Goal: Learn about a topic

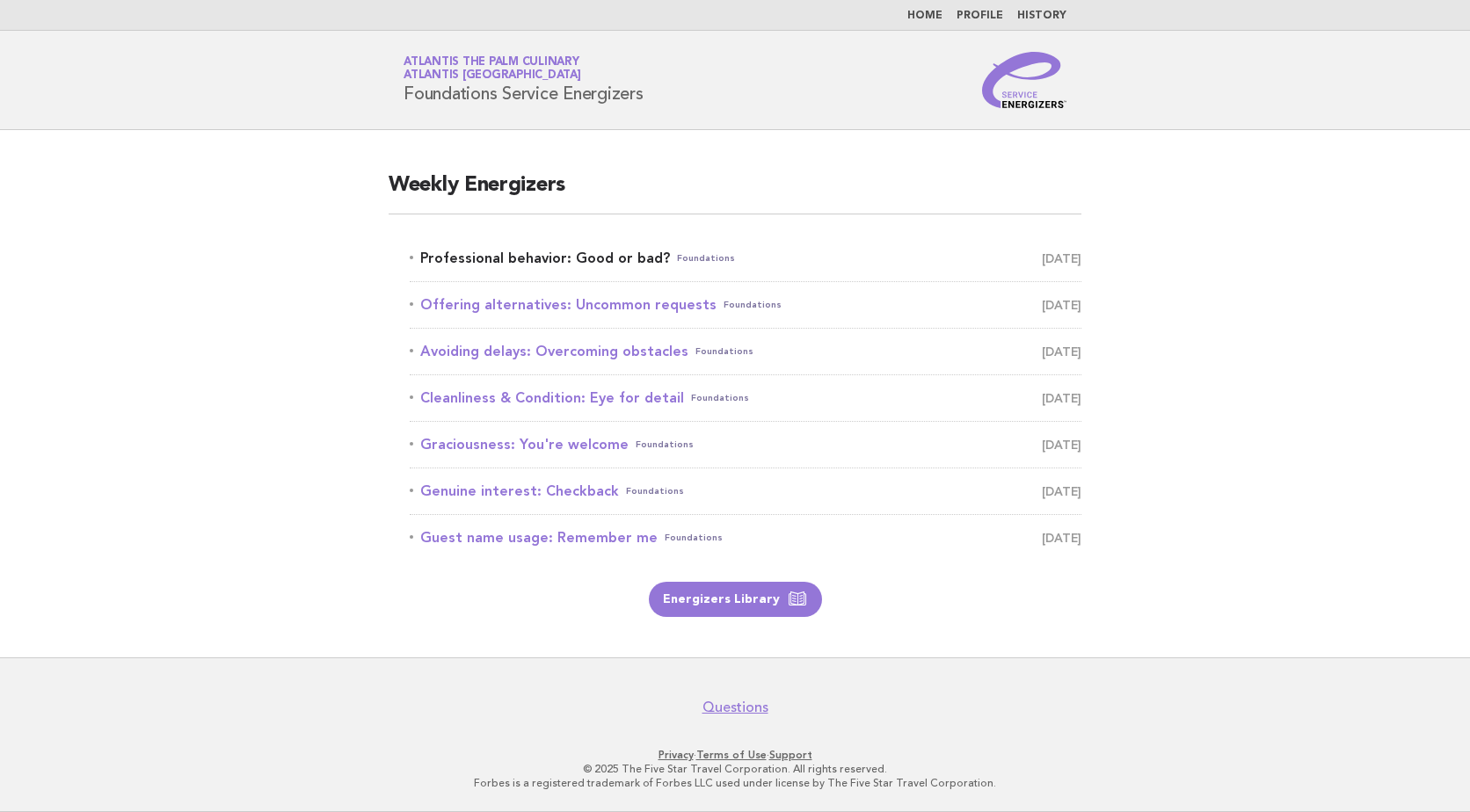
click at [531, 257] on link "Professional behavior: Good or bad? Foundations [DATE]" at bounding box center [746, 258] width 672 height 25
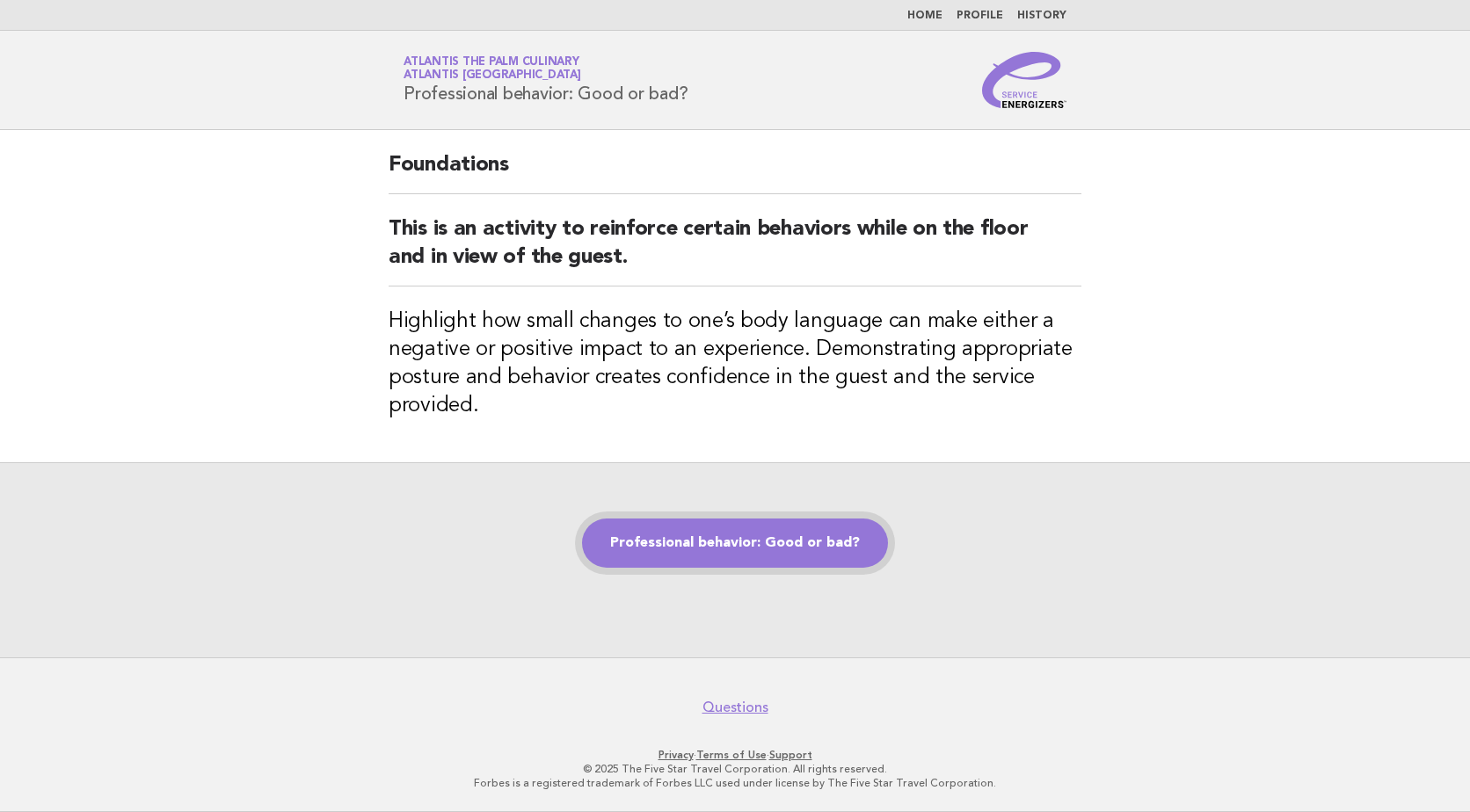
click at [803, 554] on link "Professional behavior: Good or bad?" at bounding box center [735, 543] width 306 height 49
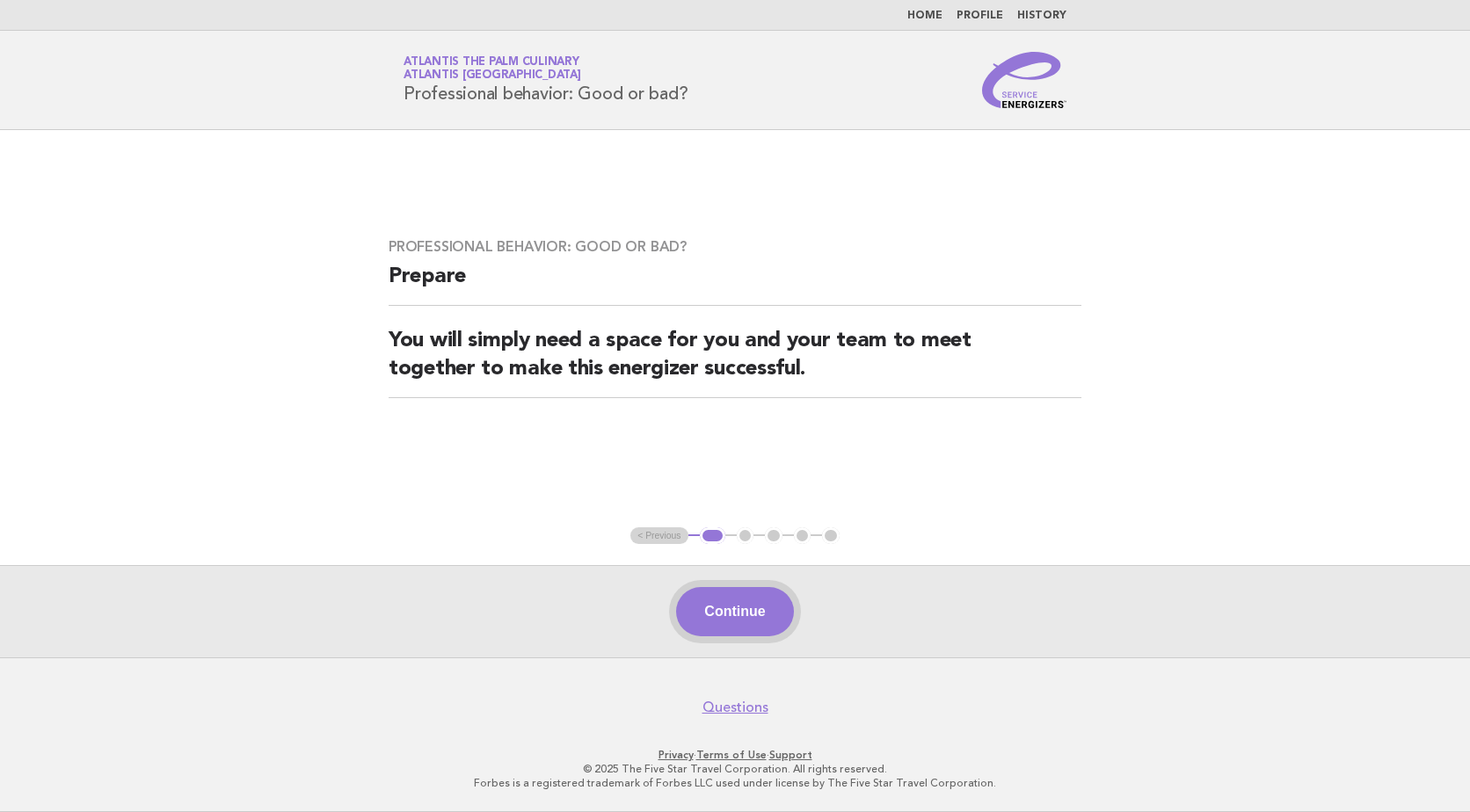
click at [762, 613] on button "Continue" at bounding box center [734, 611] width 117 height 49
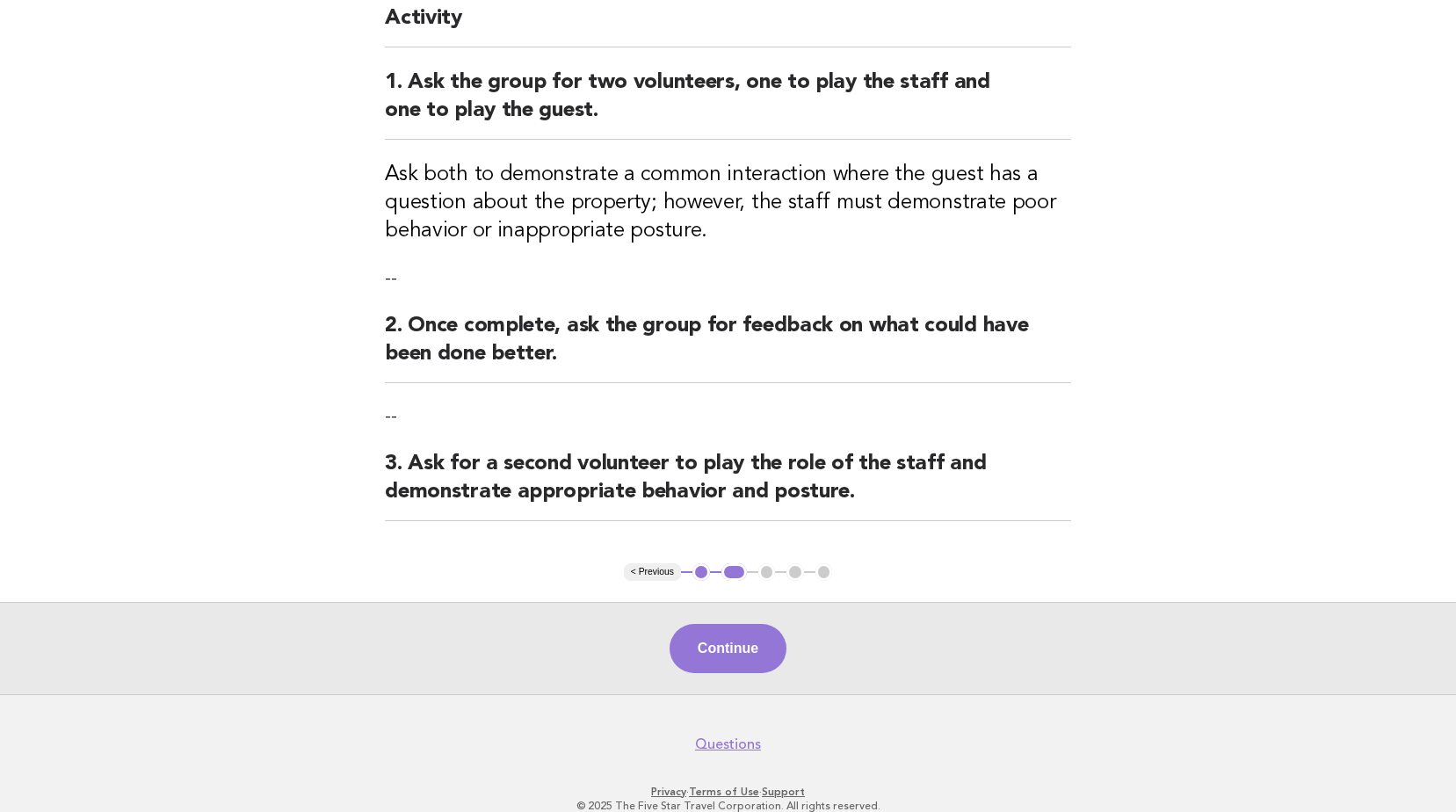
scroll to position [176, 0]
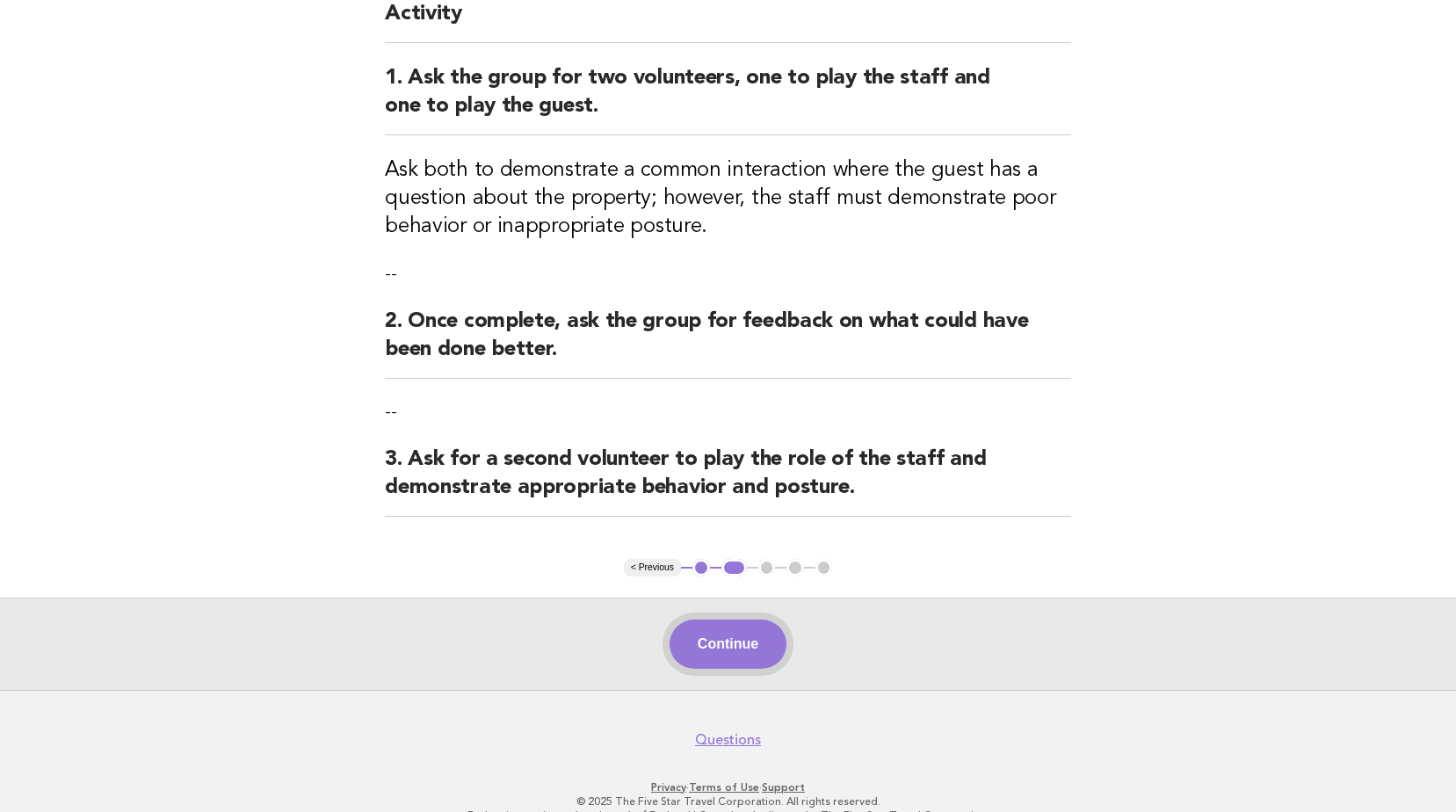
click at [767, 632] on button "Continue" at bounding box center [728, 644] width 117 height 49
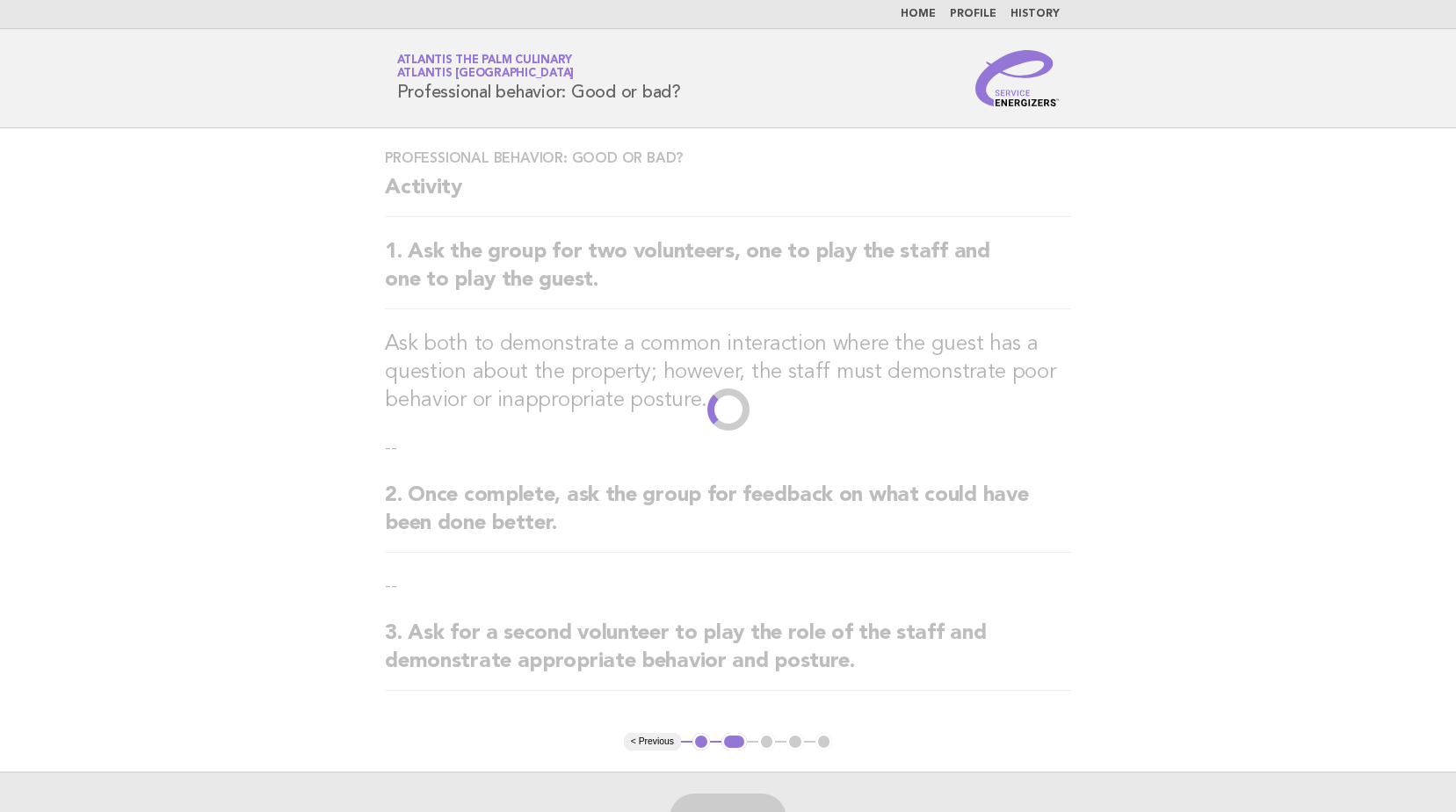
scroll to position [0, 0]
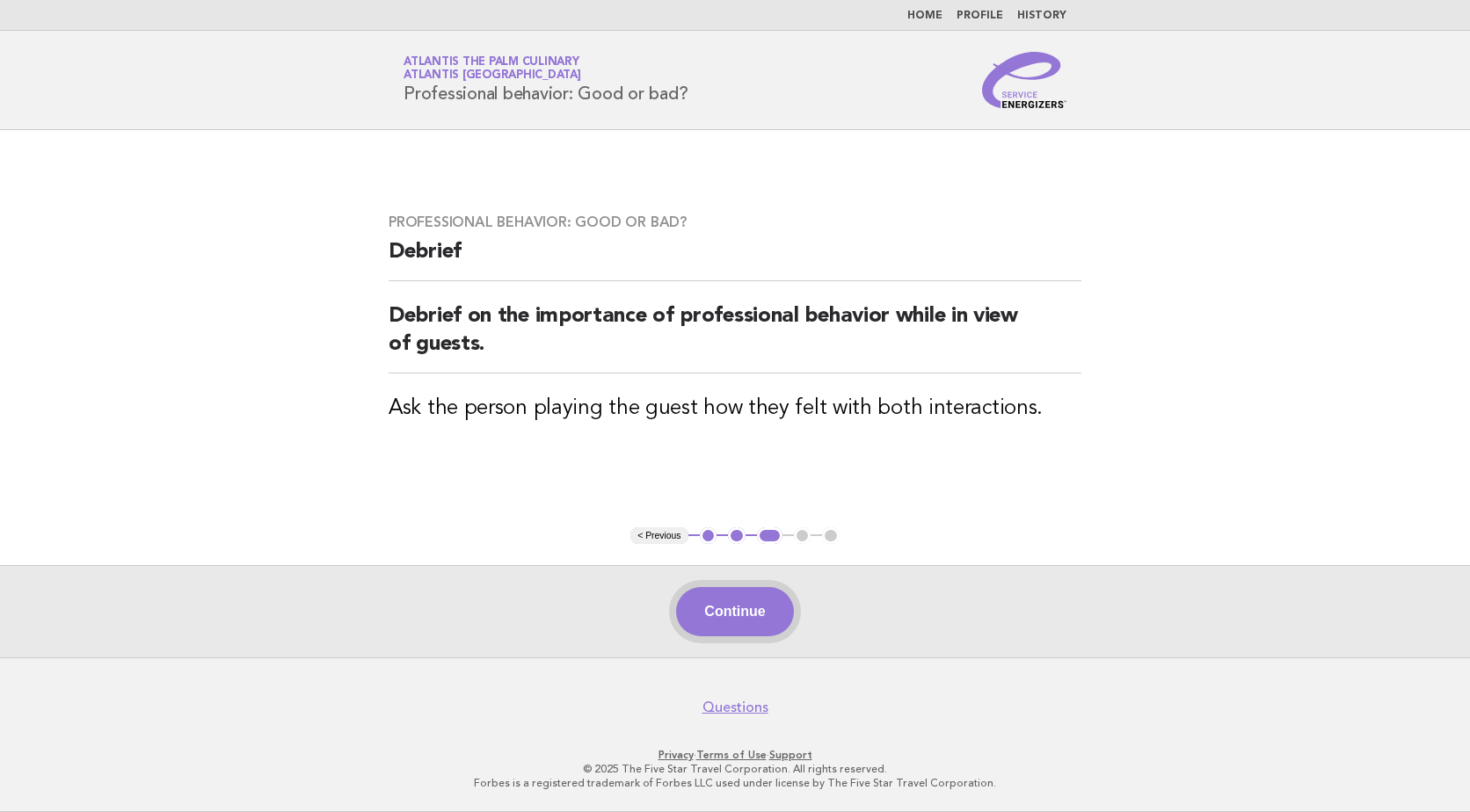
click at [765, 608] on button "Continue" at bounding box center [734, 611] width 117 height 49
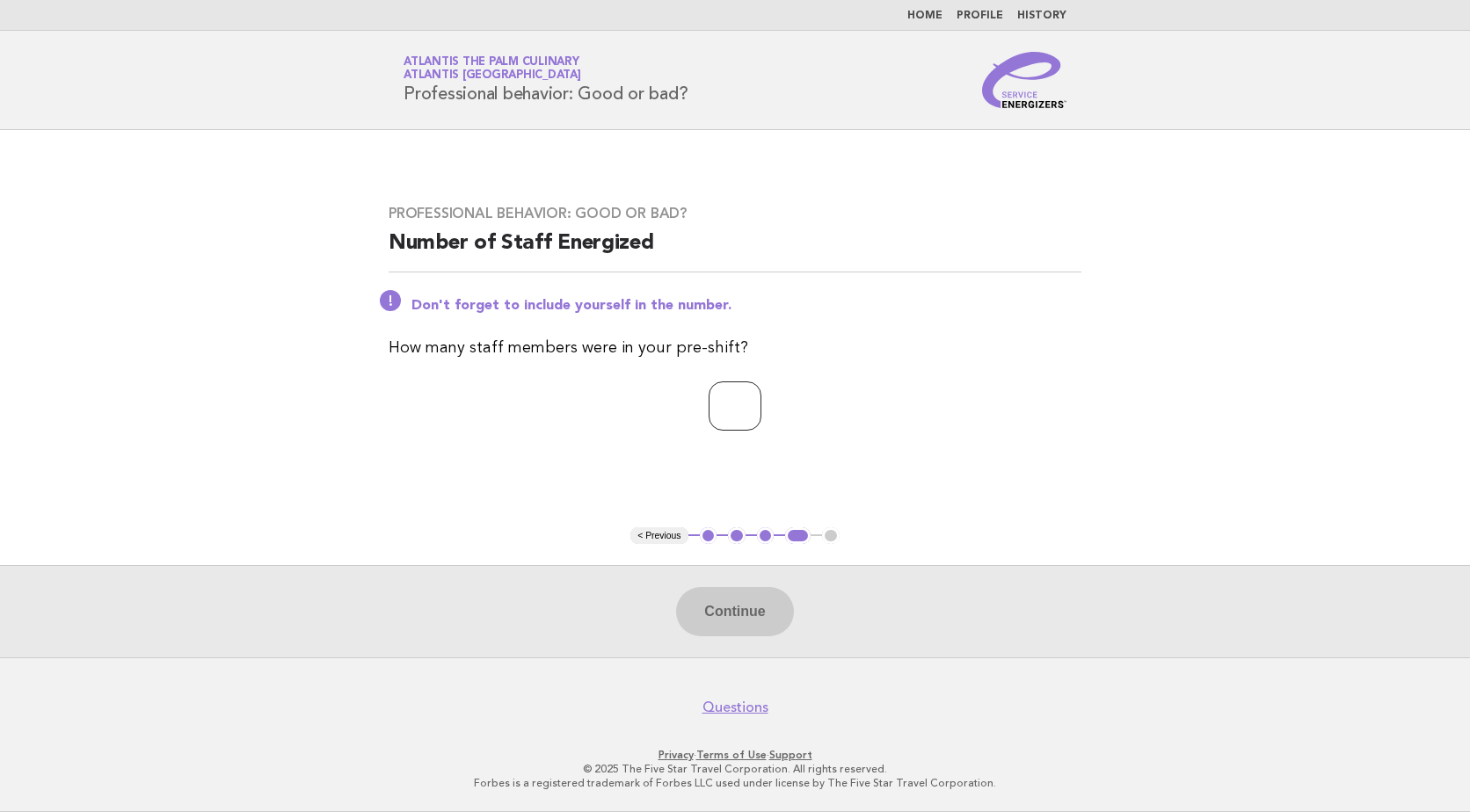
click at [743, 404] on input "number" at bounding box center [734, 406] width 52 height 49
type input "**"
click at [704, 617] on button "Continue" at bounding box center [734, 611] width 117 height 49
